Goal: Use online tool/utility: Utilize a website feature to perform a specific function

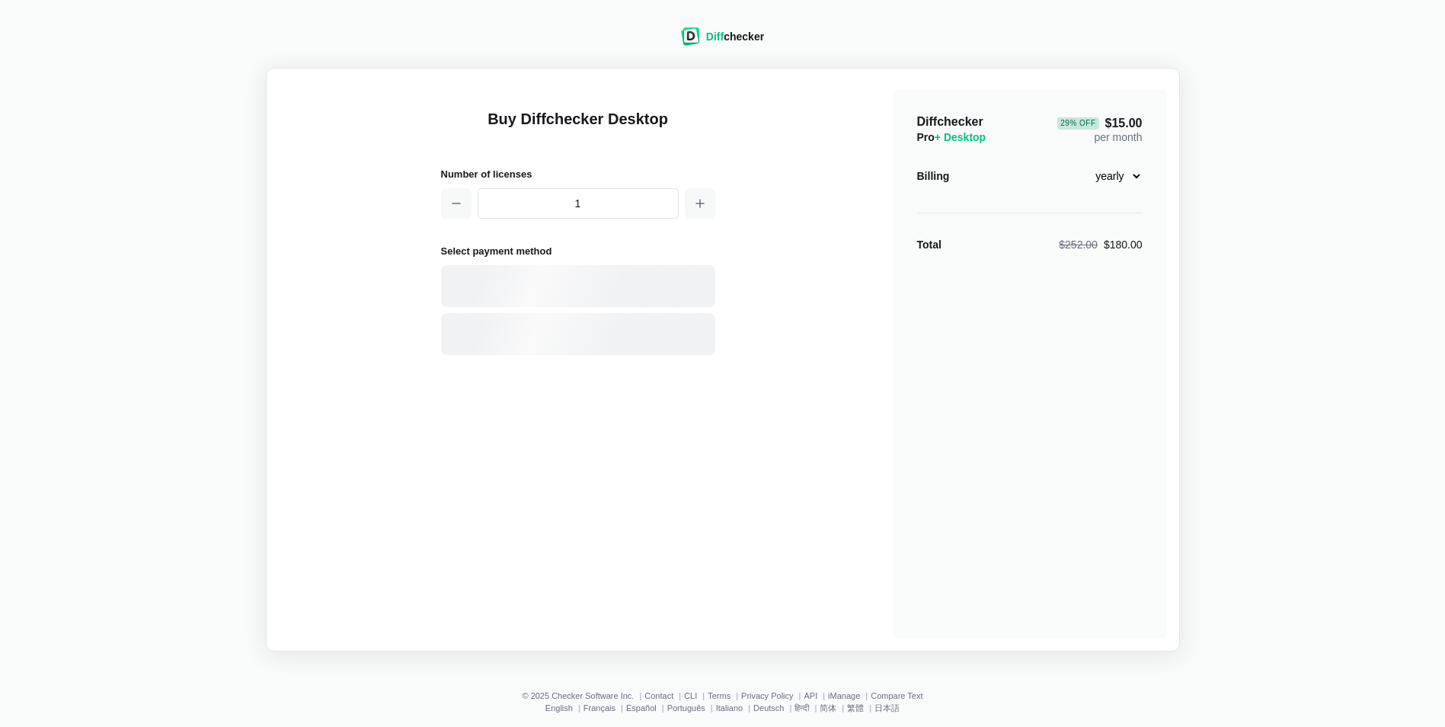
click at [697, 38] on img at bounding box center [690, 36] width 19 height 18
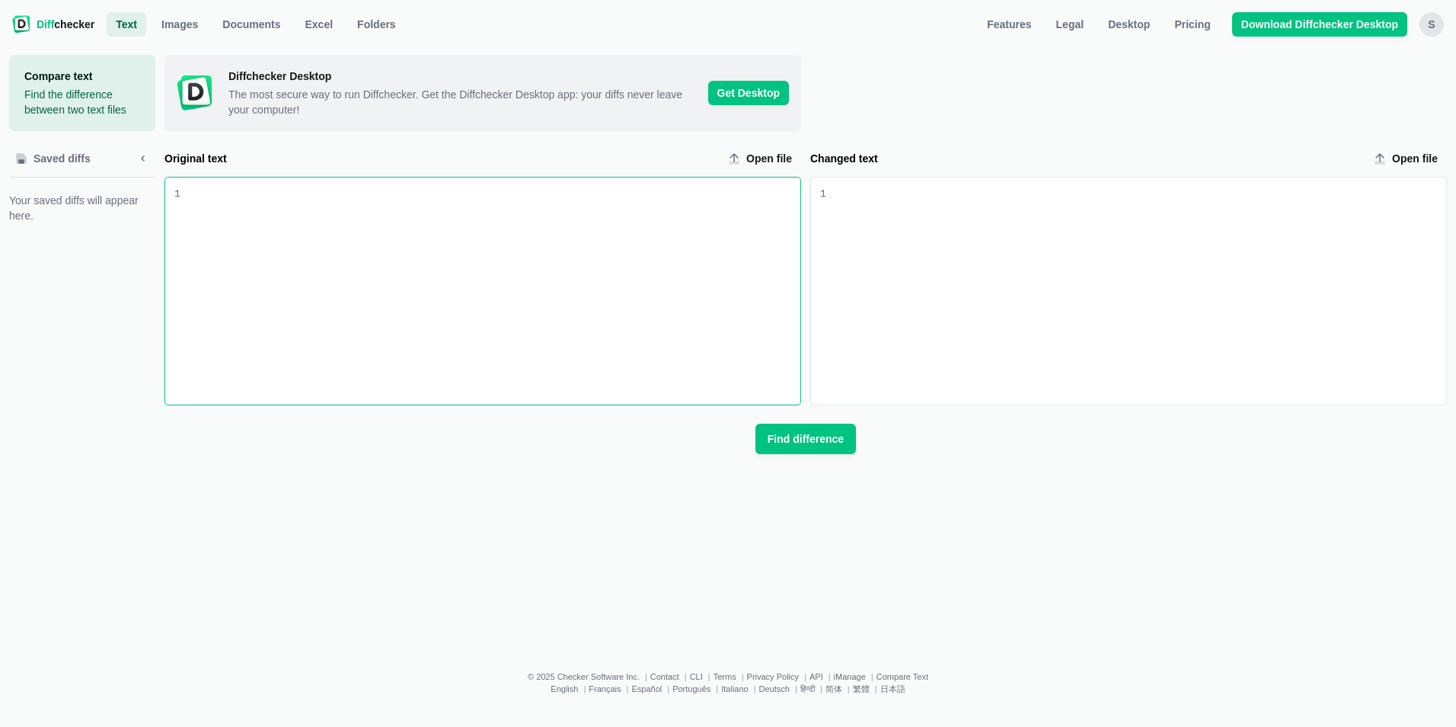
drag, startPoint x: 366, startPoint y: 258, endPoint x: 332, endPoint y: 260, distance: 33.5
click at [359, 261] on div "Original text input" at bounding box center [490, 290] width 620 height 227
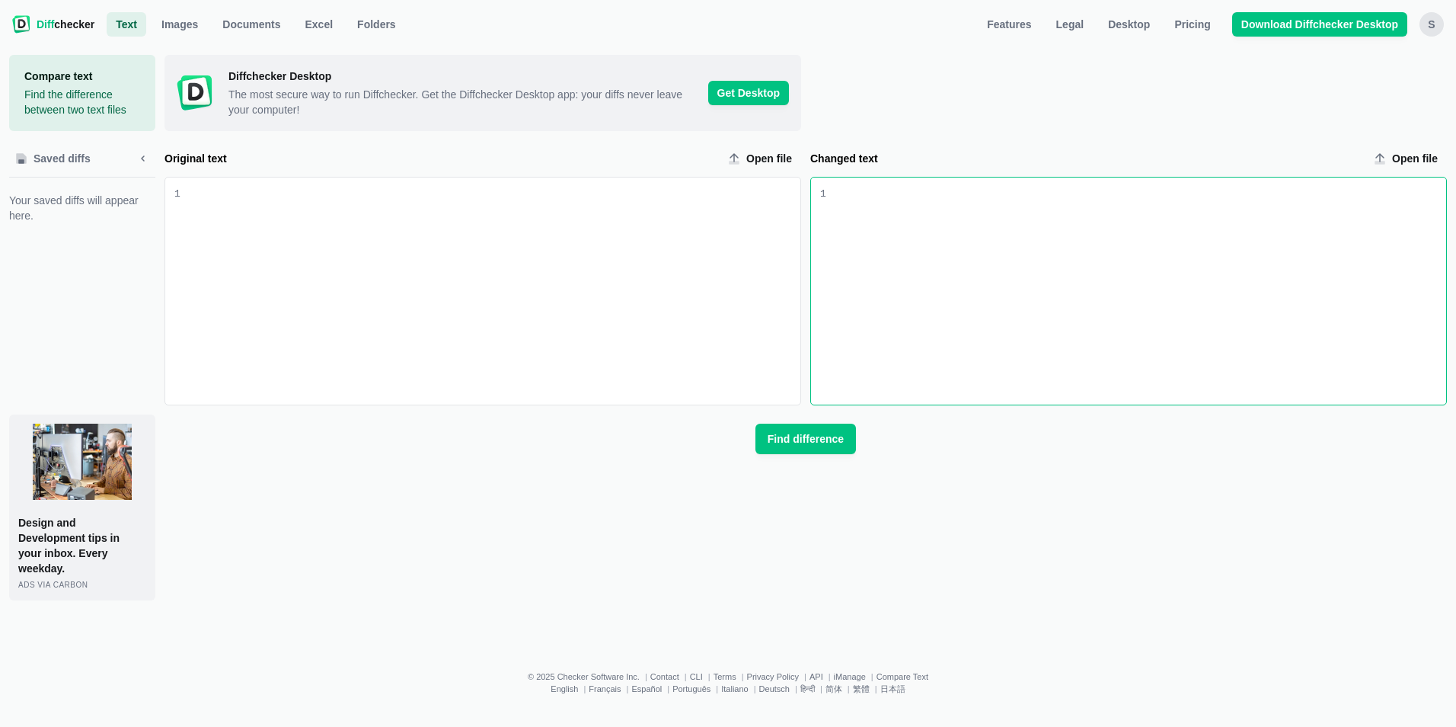
click at [866, 267] on div "Changed text input" at bounding box center [1136, 290] width 620 height 227
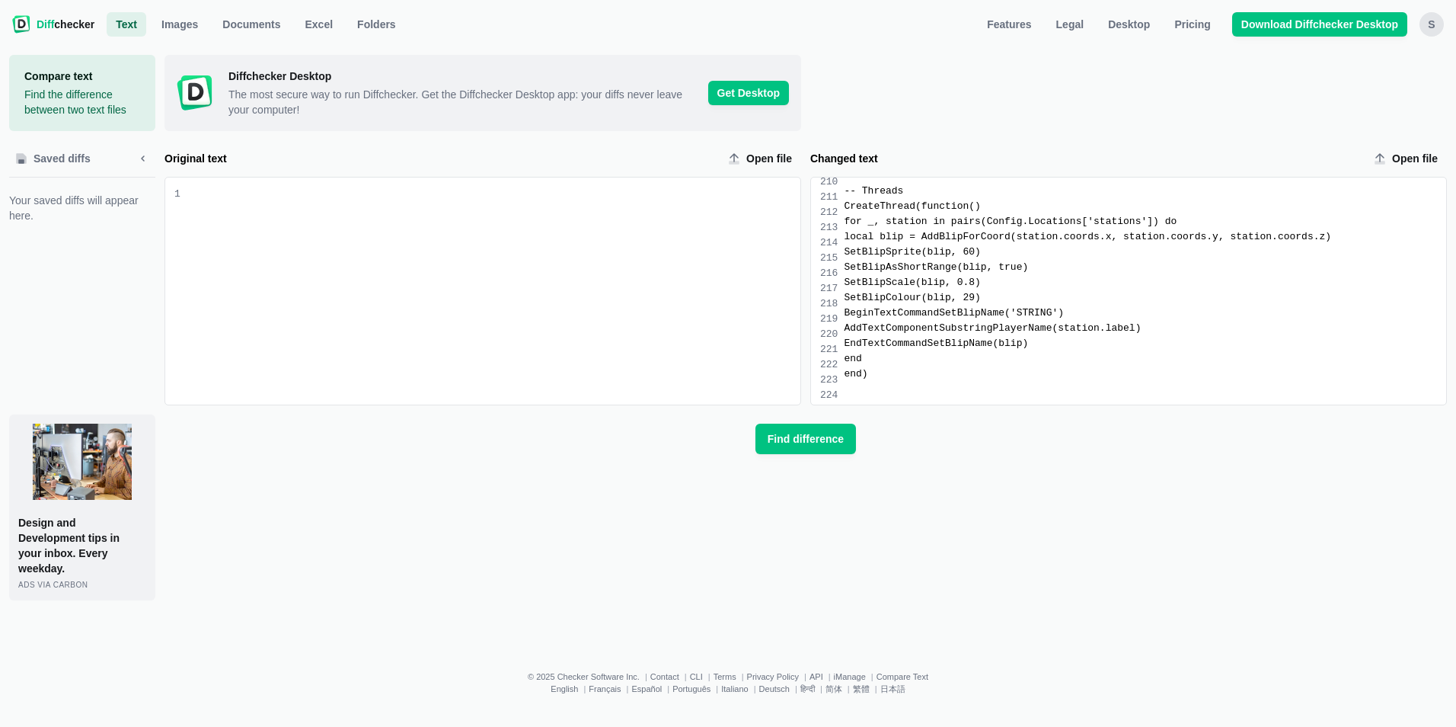
click at [12, 165] on div "Diff checker Text Text Images Documents Excel Folders Features Legal Desktop Pr…" at bounding box center [728, 363] width 1456 height 727
click at [293, 208] on div "Original text input" at bounding box center [490, 290] width 620 height 227
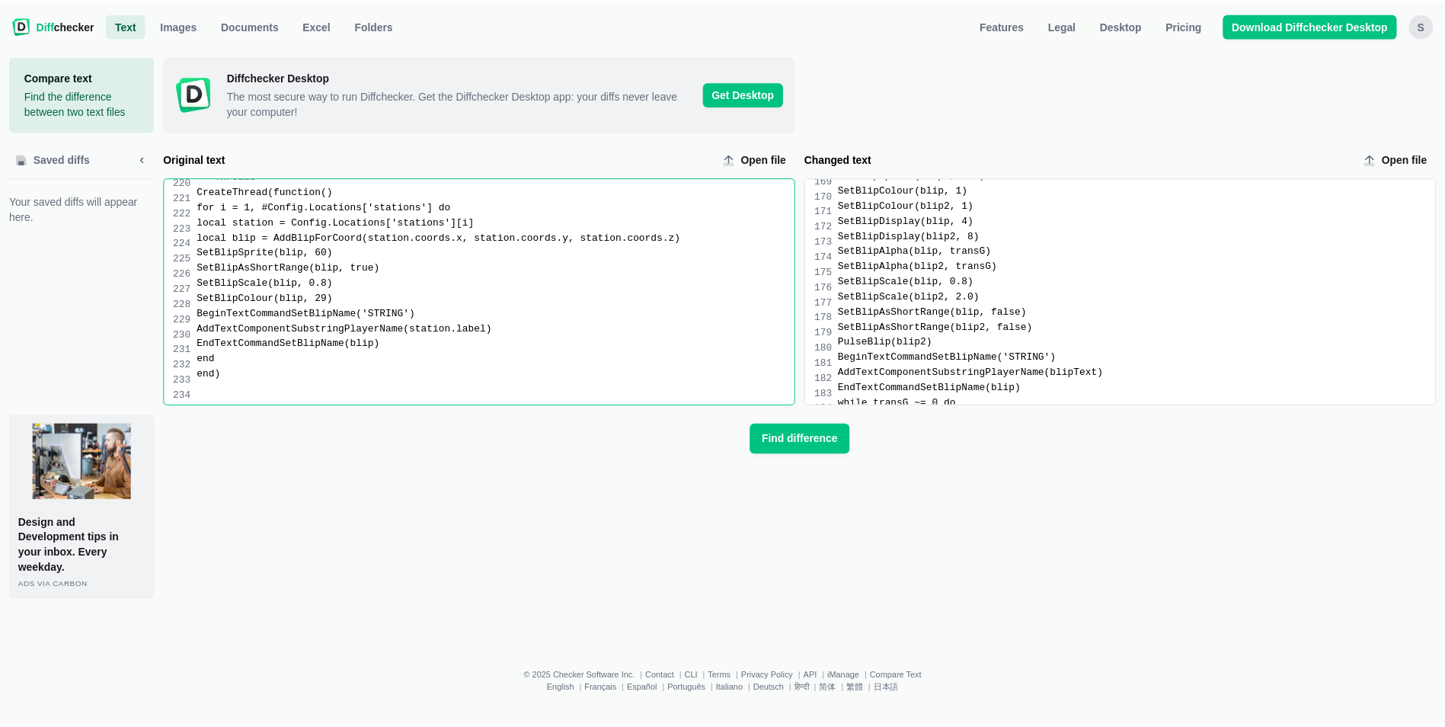
scroll to position [2046, 0]
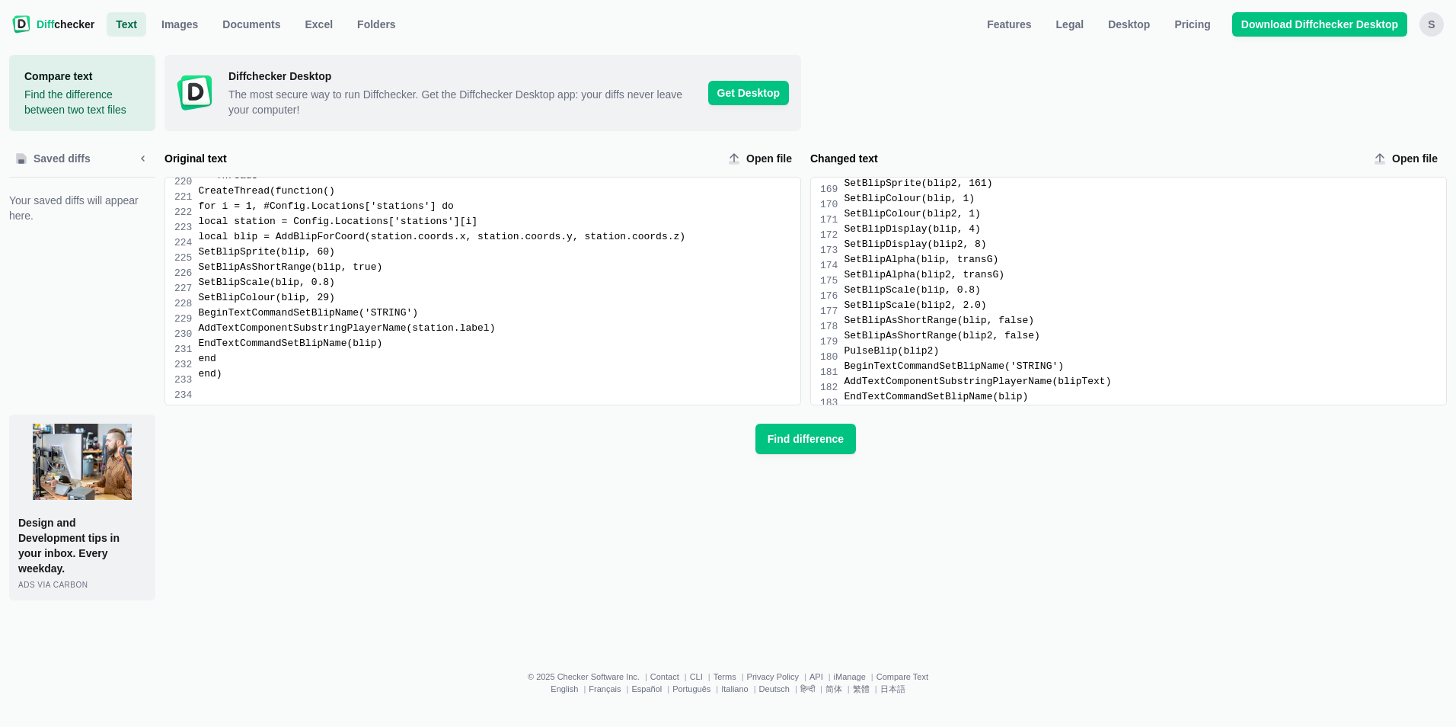
click at [801, 454] on div "Diffchecker Desktop The most secure way to run Diffchecker. Get the Diffchecker…" at bounding box center [806, 327] width 1283 height 545
click at [813, 439] on span "Find difference" at bounding box center [806, 438] width 82 height 15
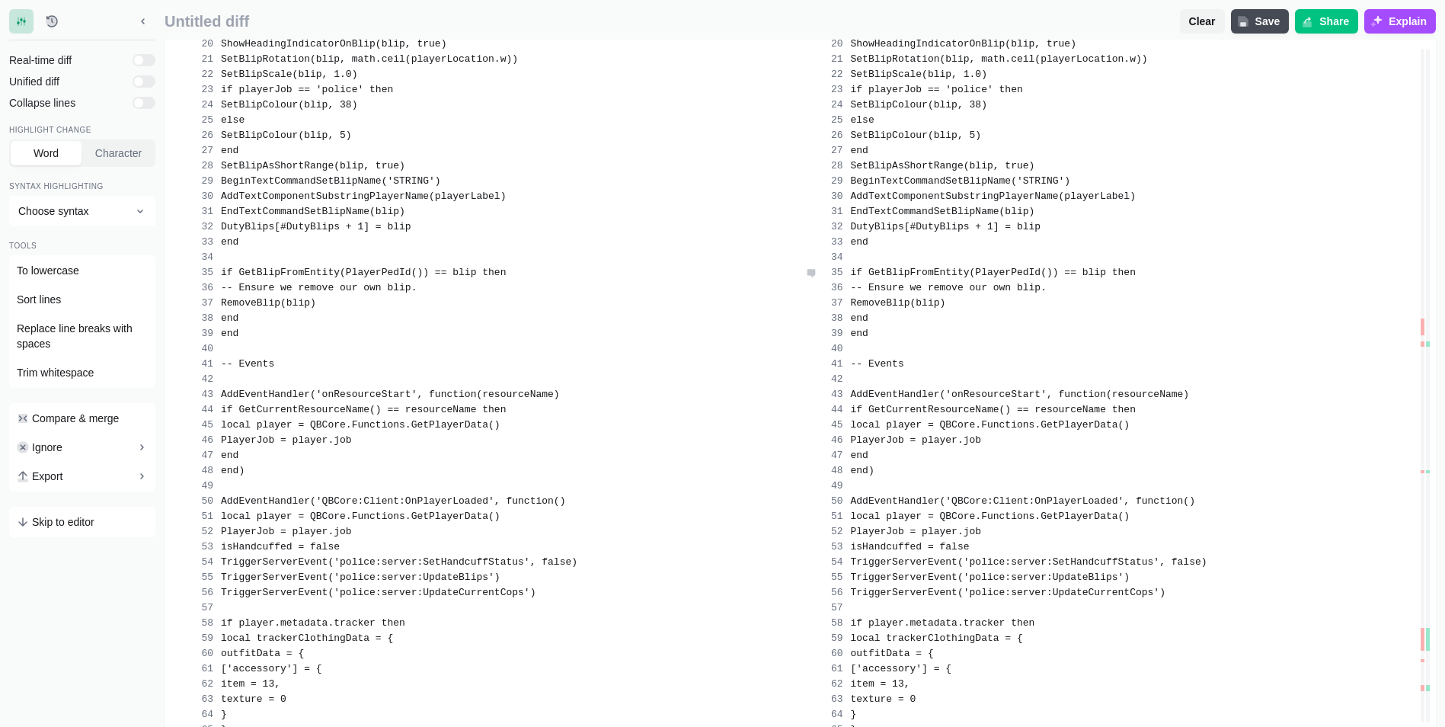
scroll to position [533, 0]
